Goal: Task Accomplishment & Management: Manage account settings

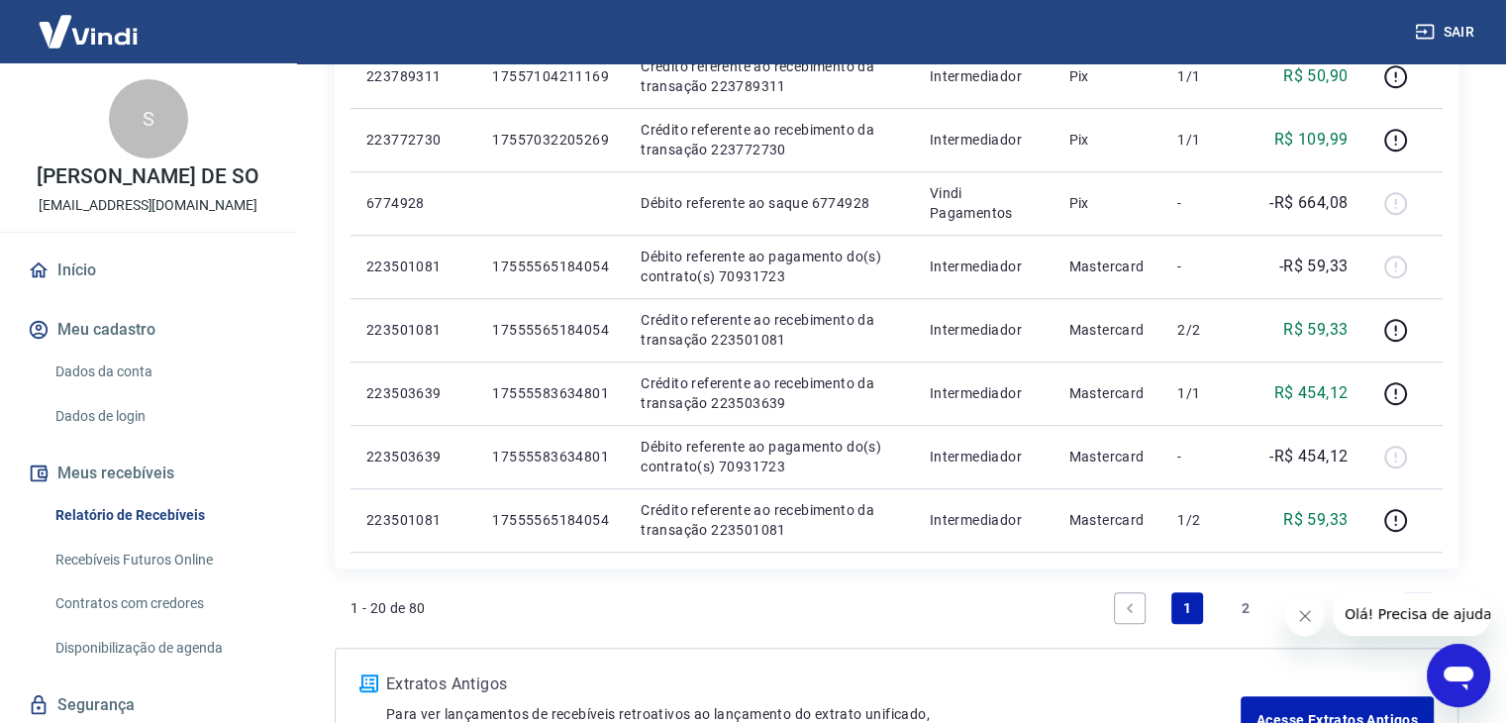
scroll to position [1287, 0]
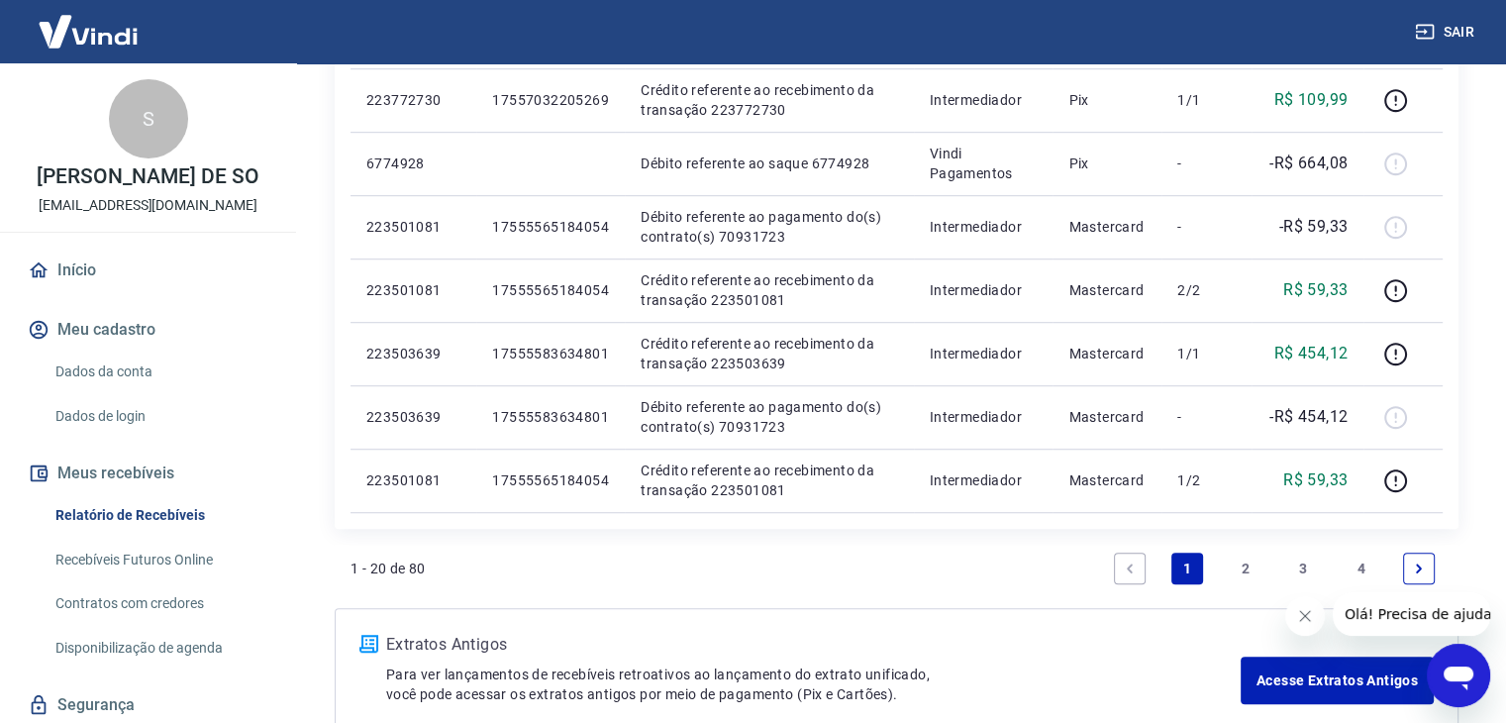
click at [1301, 614] on icon "Fechar mensagem da empresa" at bounding box center [1305, 616] width 16 height 16
click at [1026, 564] on div "1 - 20 de 80 1 2 3 4" at bounding box center [897, 569] width 1092 height 48
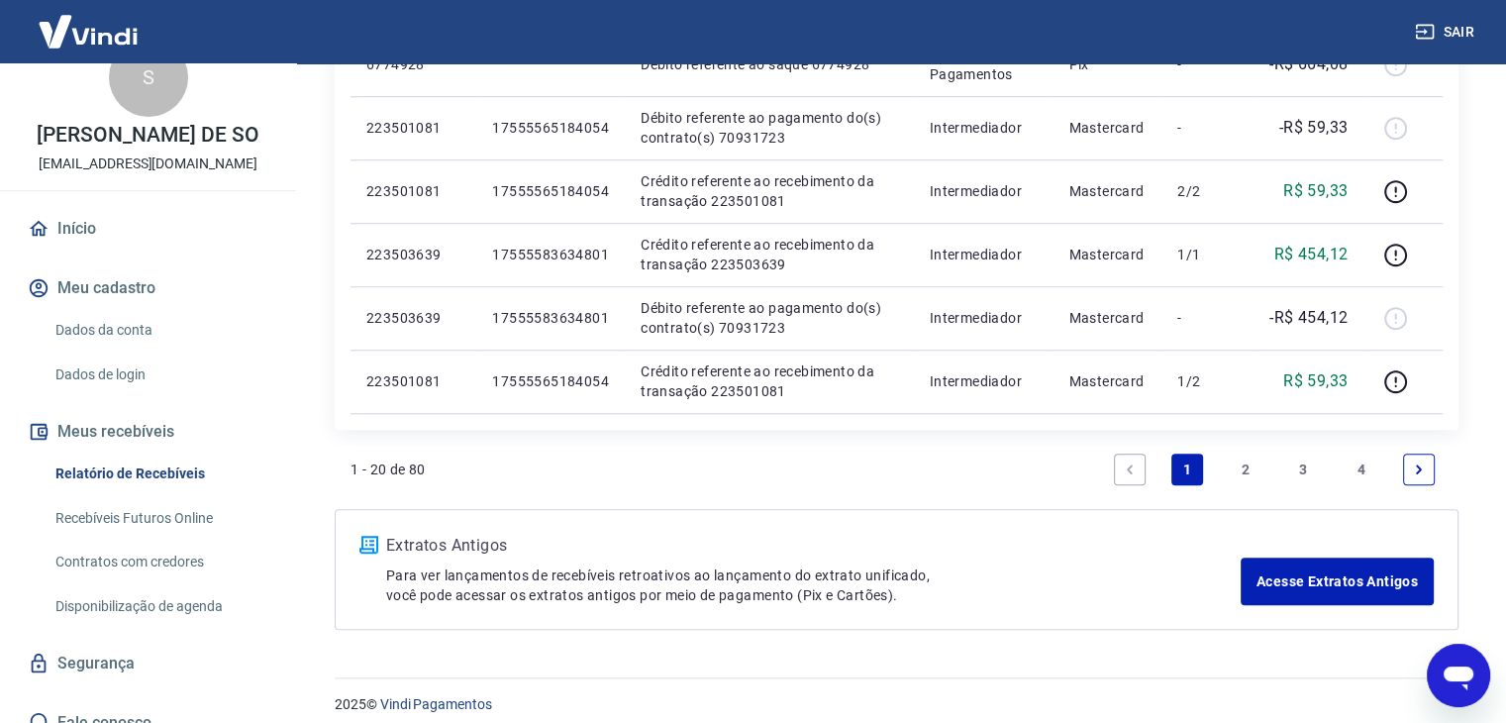
scroll to position [0, 0]
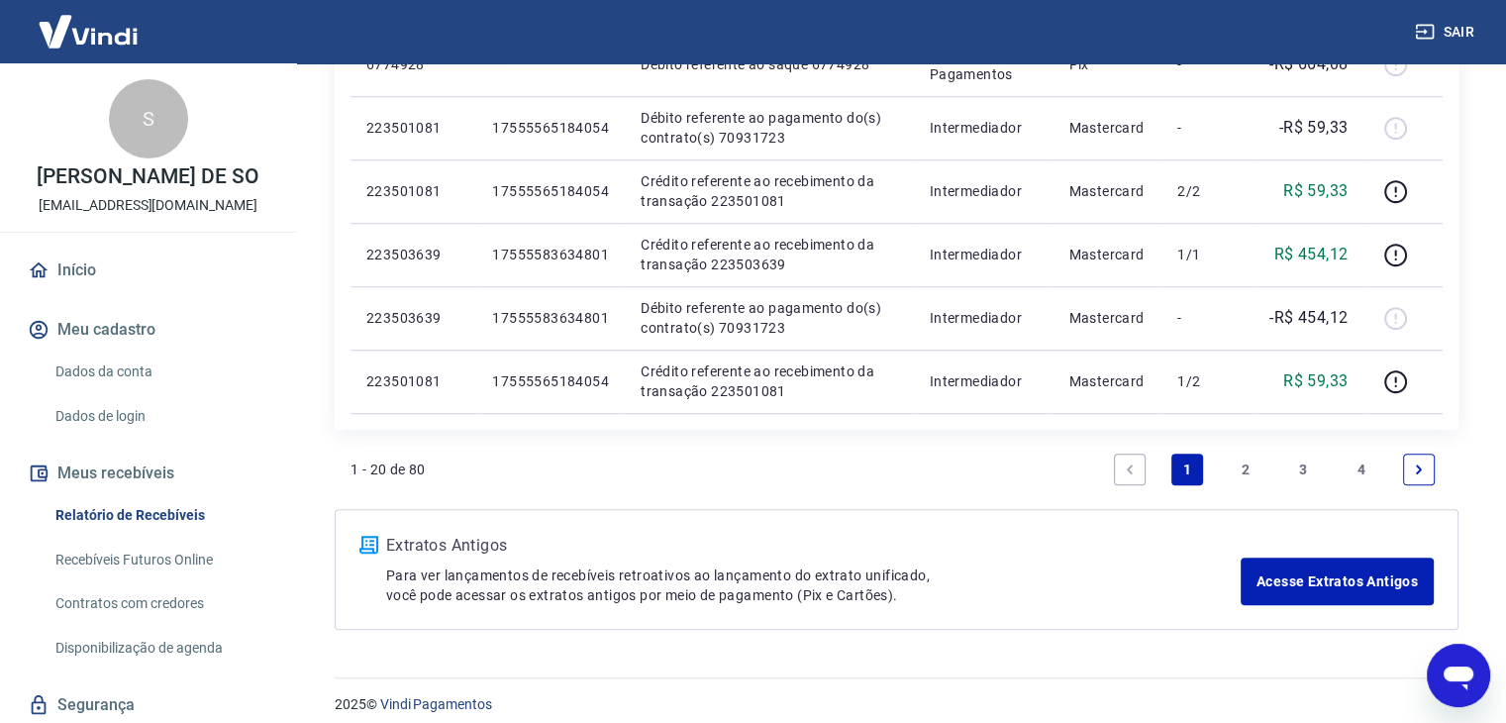
drag, startPoint x: 118, startPoint y: 213, endPoint x: 111, endPoint y: 231, distance: 19.1
click at [118, 214] on div "S [PERSON_NAME] DE SO [EMAIL_ADDRESS][DOMAIN_NAME]" at bounding box center [148, 147] width 296 height 168
click at [114, 280] on link "Início" at bounding box center [148, 271] width 249 height 44
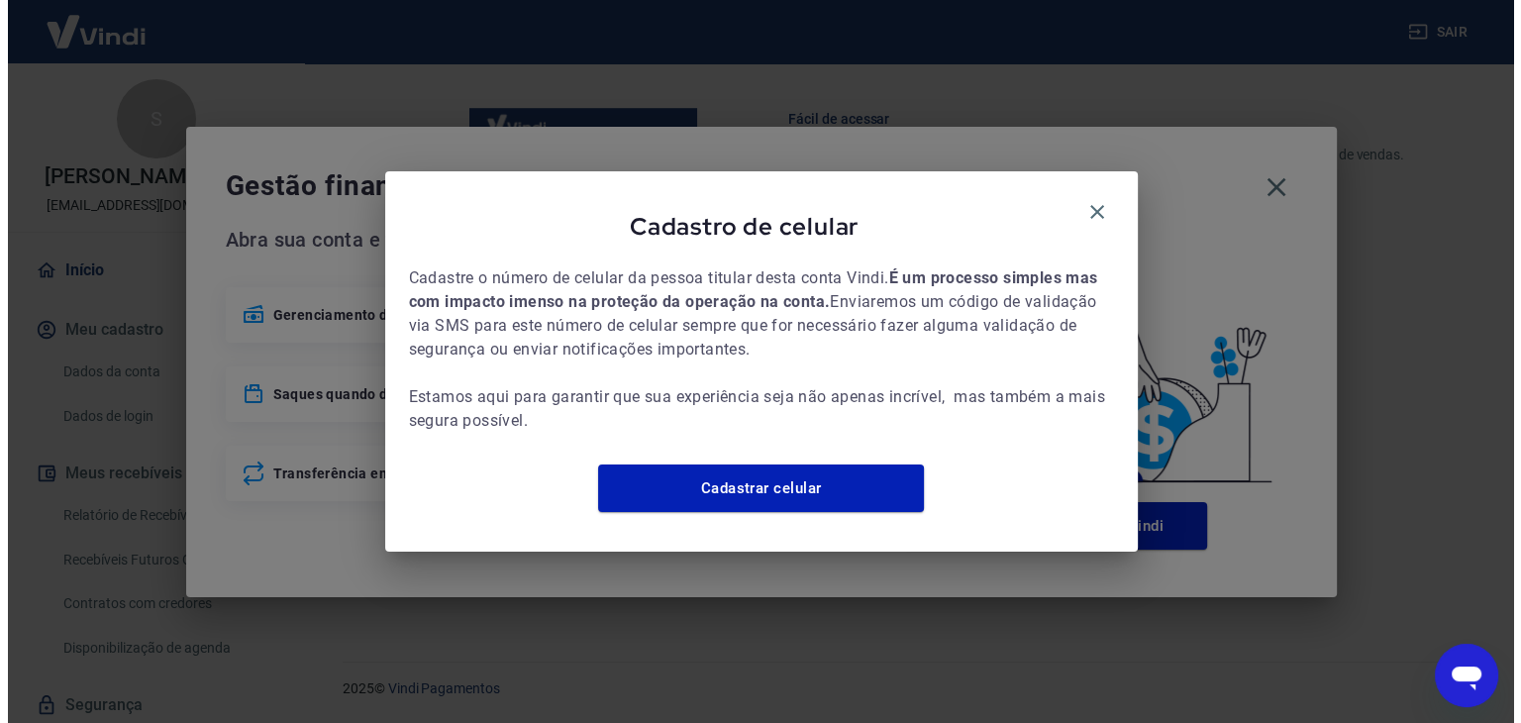
scroll to position [1029, 0]
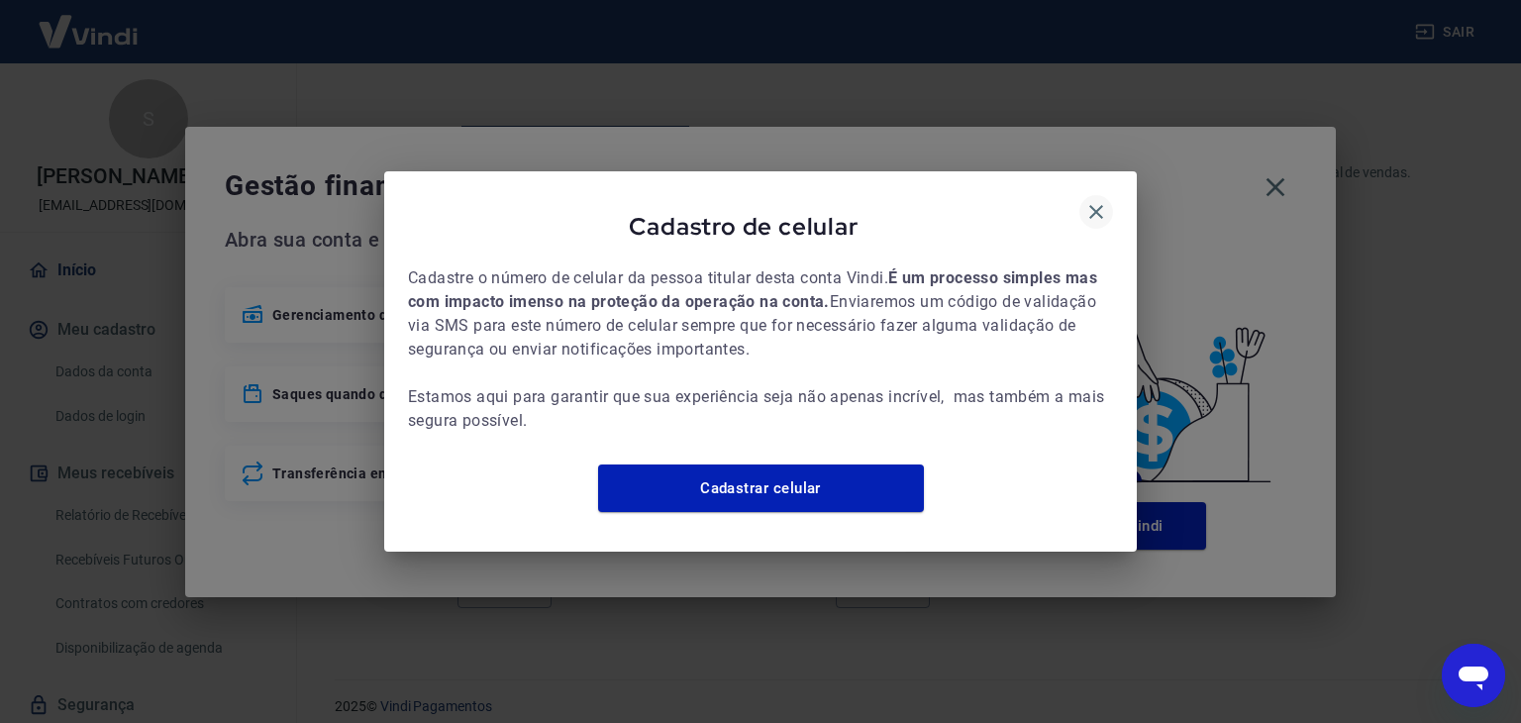
click at [1102, 200] on icon "button" at bounding box center [1096, 212] width 24 height 24
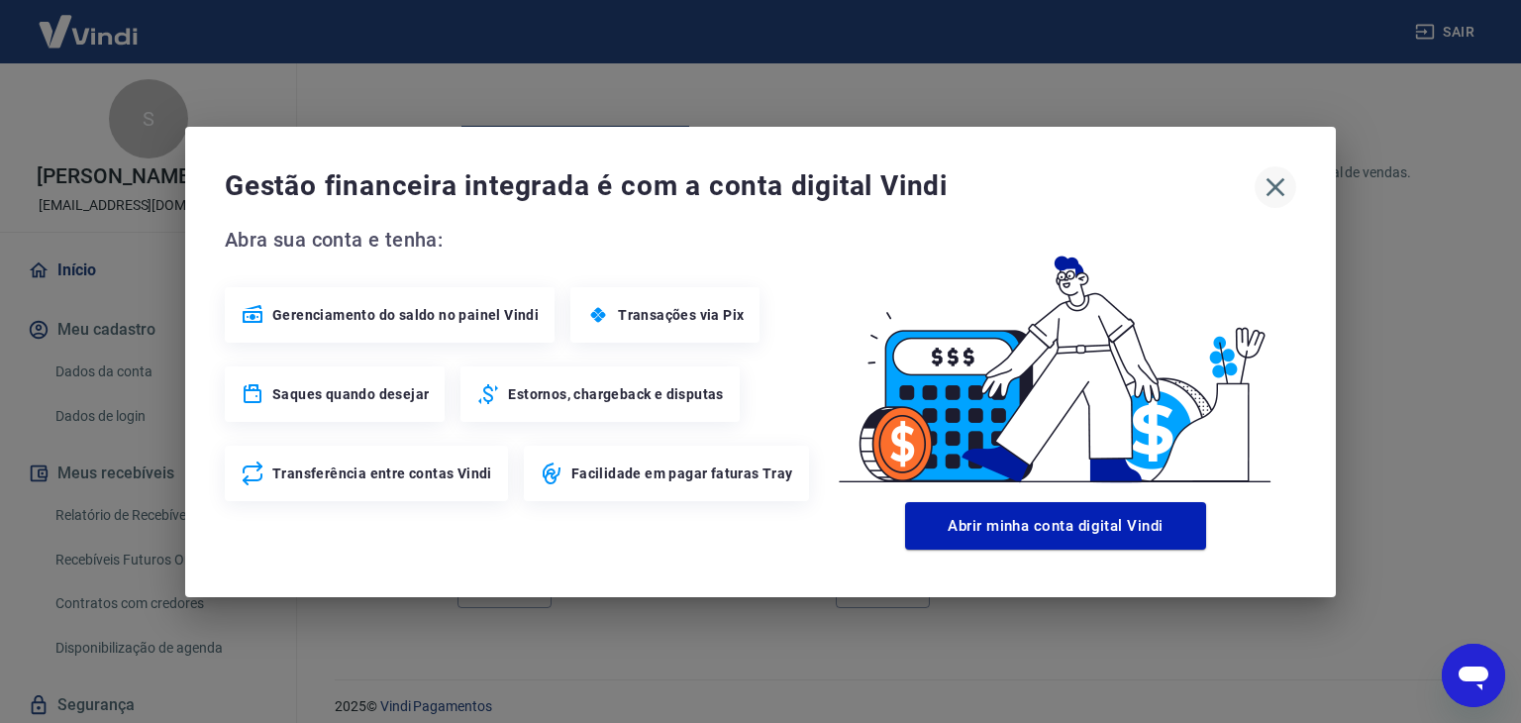
click at [1285, 175] on icon "button" at bounding box center [1276, 187] width 32 height 32
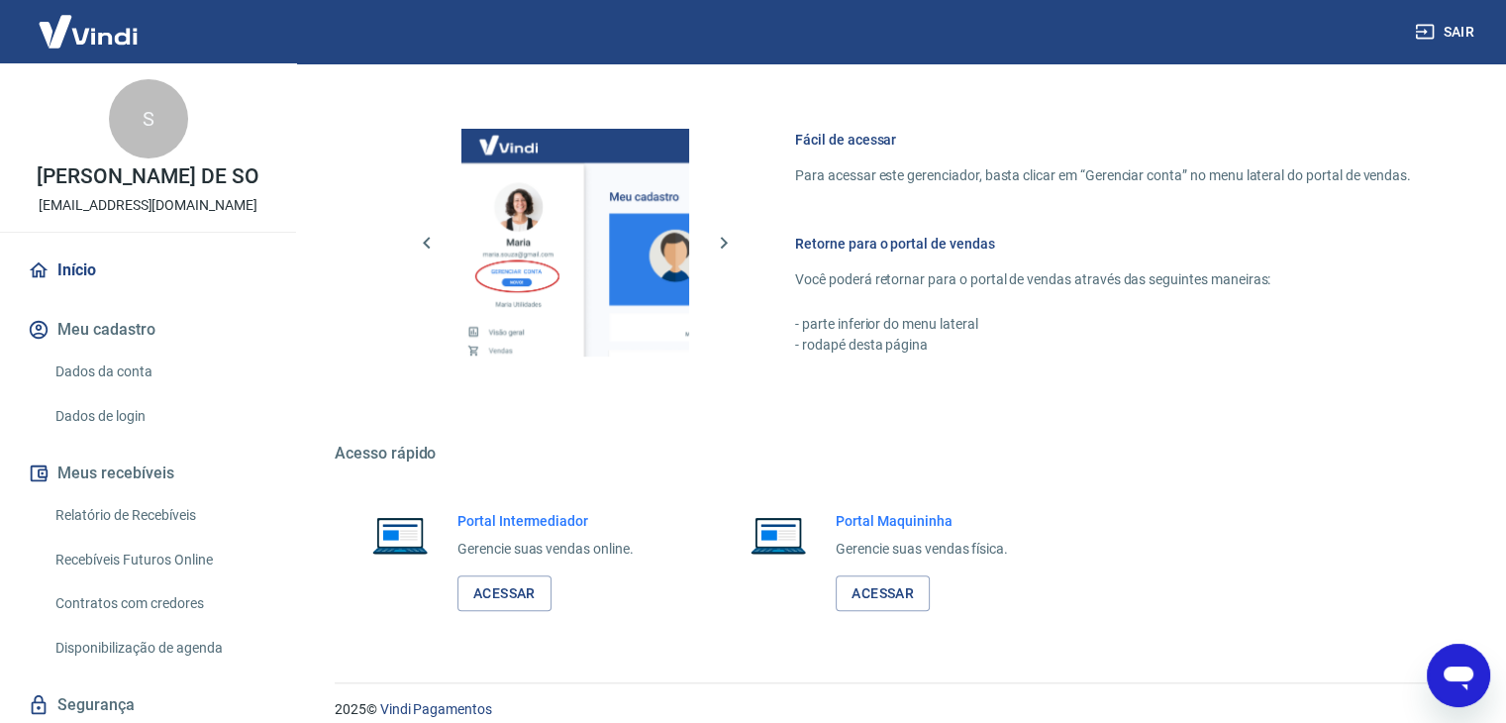
scroll to position [1046, 0]
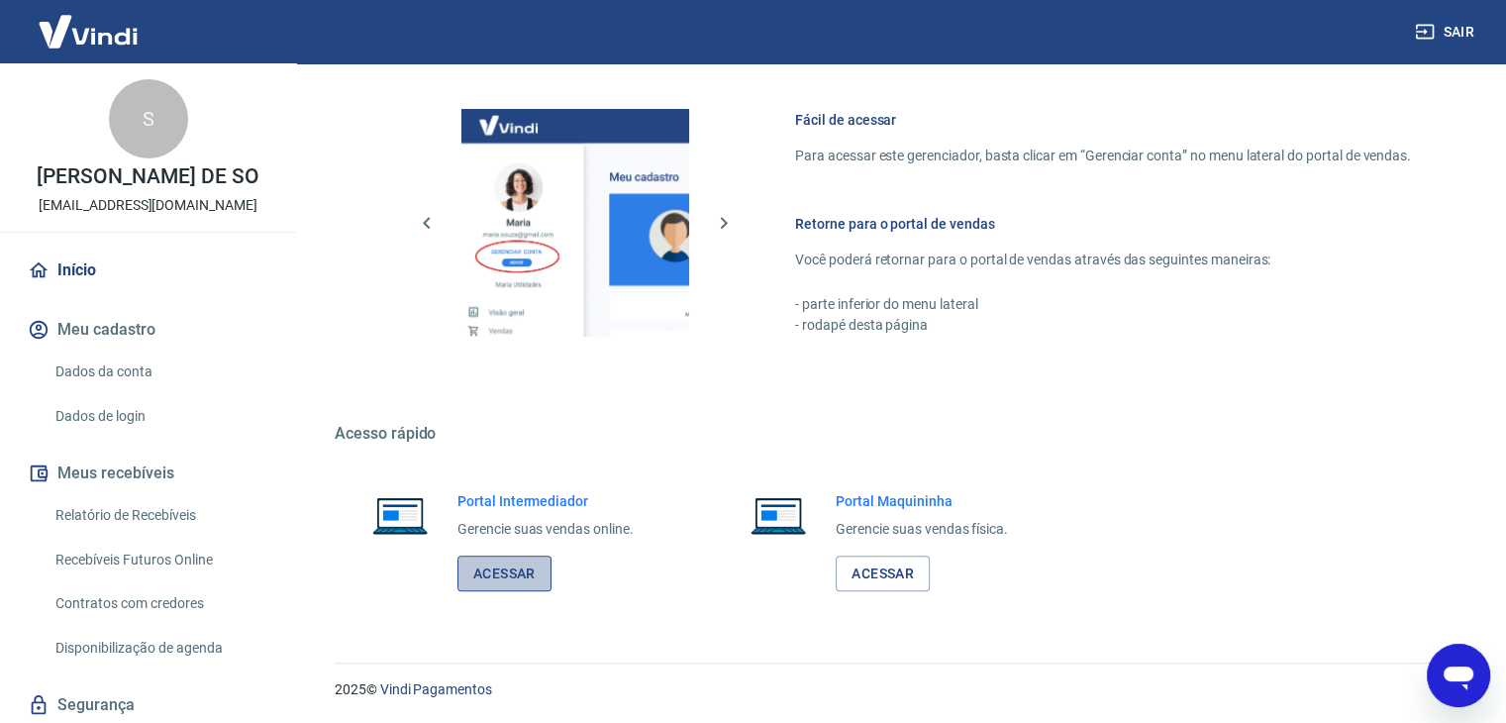
click at [508, 577] on link "Acessar" at bounding box center [504, 574] width 94 height 37
